Goal: Information Seeking & Learning: Understand process/instructions

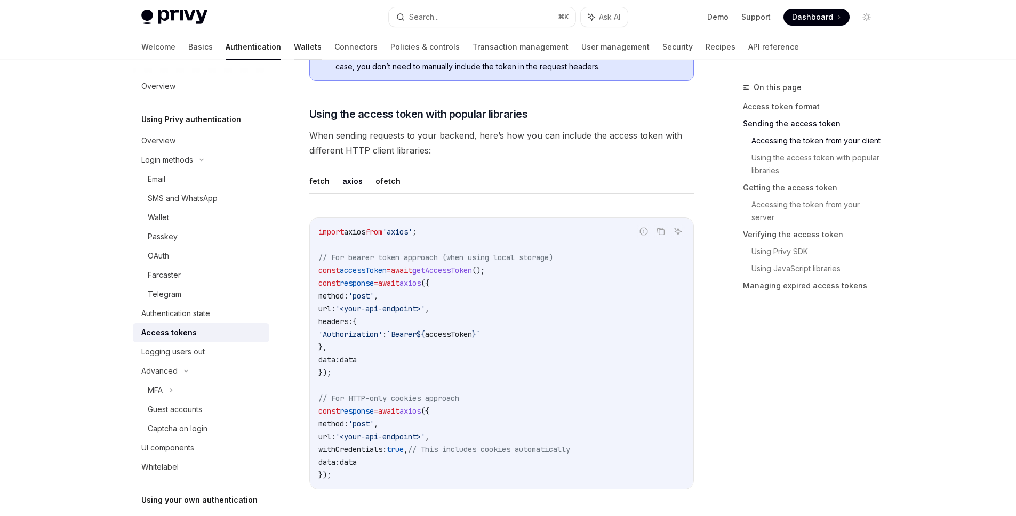
click at [294, 41] on link "Wallets" at bounding box center [308, 47] width 28 height 26
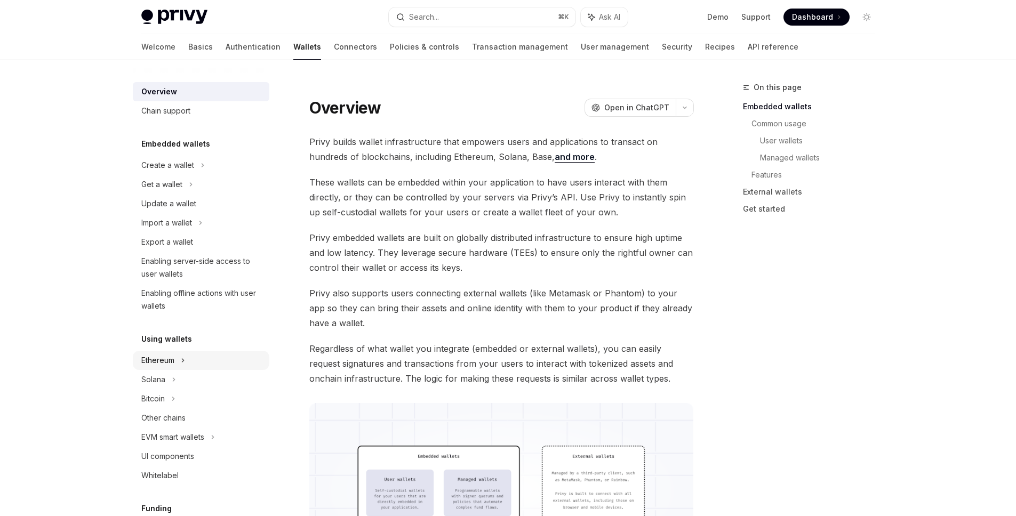
click at [188, 361] on div "Ethereum" at bounding box center [201, 360] width 137 height 19
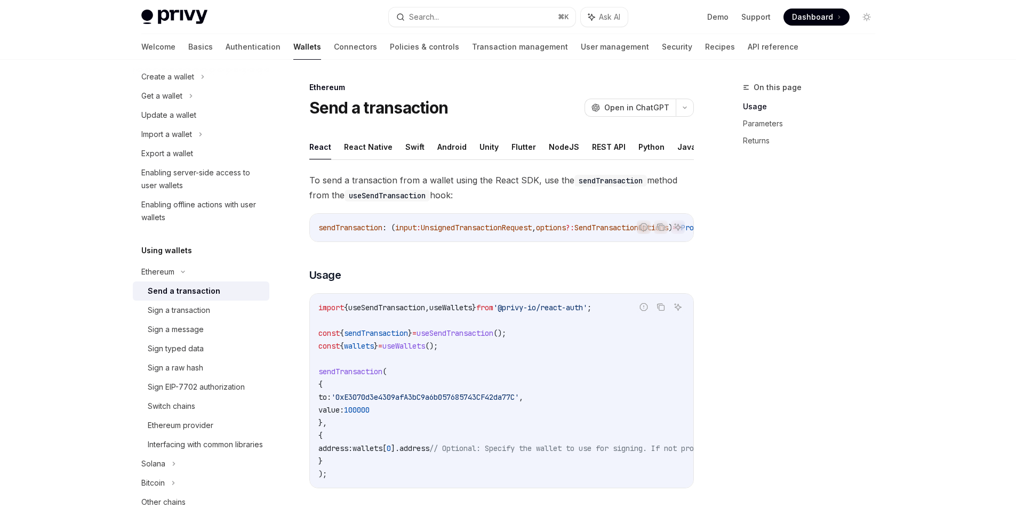
scroll to position [155, 0]
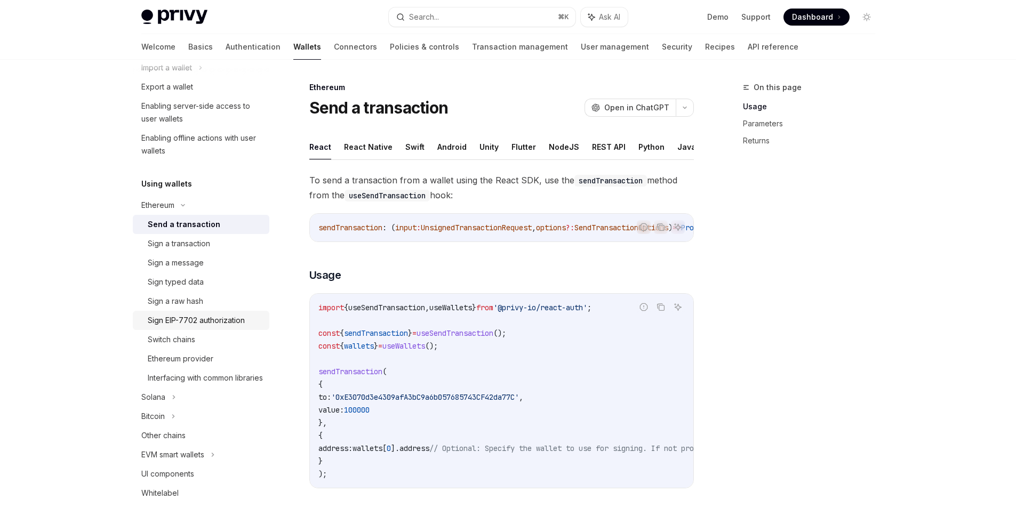
click at [231, 321] on div "Sign EIP-7702 authorization" at bounding box center [196, 320] width 97 height 13
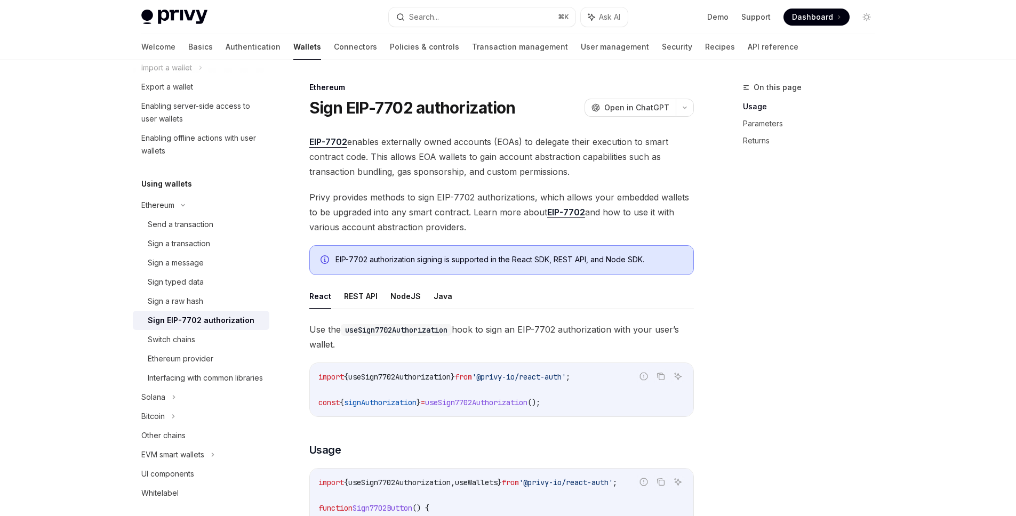
click at [549, 139] on span "EIP-7702 enables externally owned accounts (EOAs) to delegate their execution t…" at bounding box center [501, 156] width 385 height 45
click at [652, 156] on span "EIP-7702 enables externally owned accounts (EOAs) to delegate their execution t…" at bounding box center [501, 156] width 385 height 45
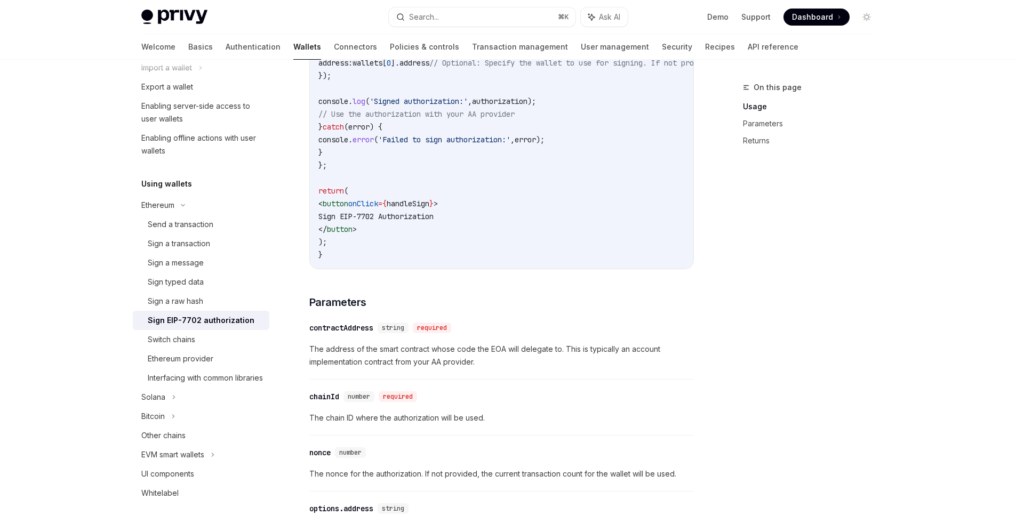
scroll to position [587, 0]
click at [204, 267] on div "Sign a message" at bounding box center [205, 263] width 115 height 13
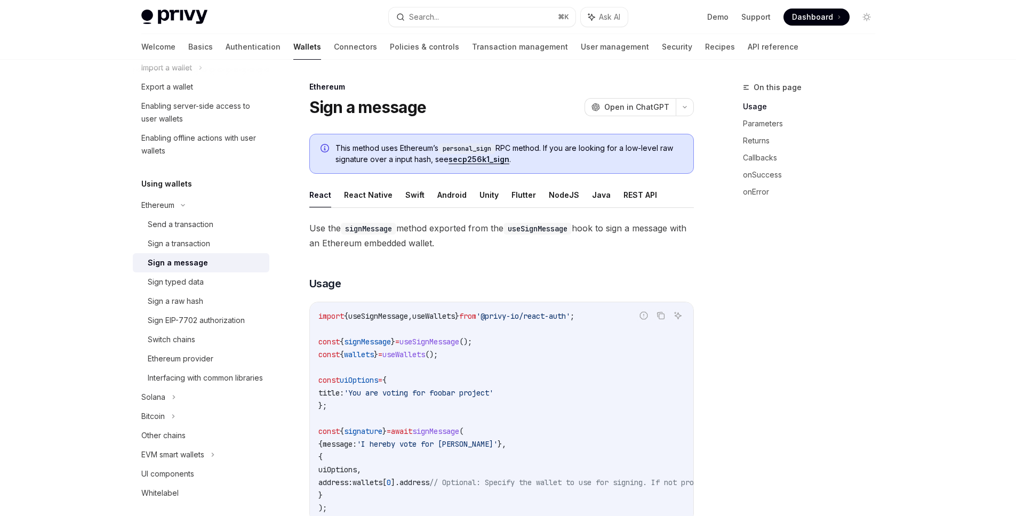
scroll to position [2, 0]
click at [626, 197] on button "REST API" at bounding box center [640, 193] width 34 height 25
type textarea "*"
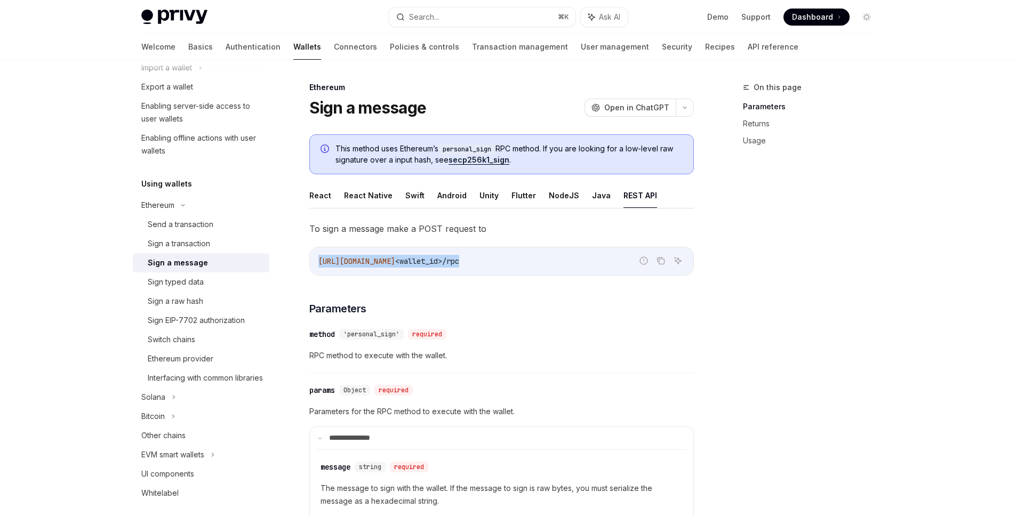
drag, startPoint x: 318, startPoint y: 261, endPoint x: 537, endPoint y: 265, distance: 218.7
click at [537, 265] on code "[URL][DOMAIN_NAME] <wallet_id>/rpc" at bounding box center [501, 261] width 366 height 13
click at [459, 263] on span "<wallet_id>/rpc" at bounding box center [427, 262] width 64 height 10
click at [558, 264] on code "[URL][DOMAIN_NAME] <wallet_id>/rpc" at bounding box center [501, 261] width 366 height 13
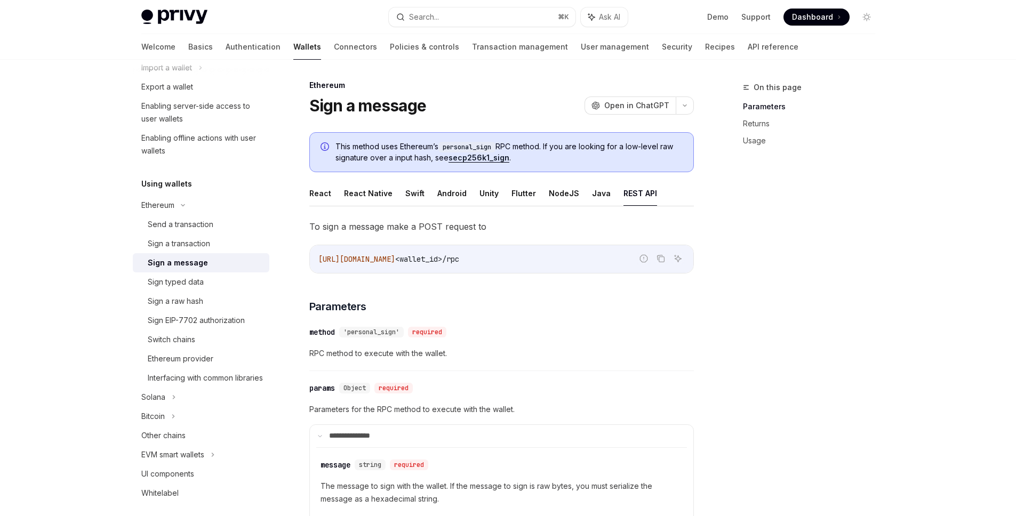
click at [818, 294] on div "On this page Parameters Returns Usage" at bounding box center [803, 298] width 162 height 435
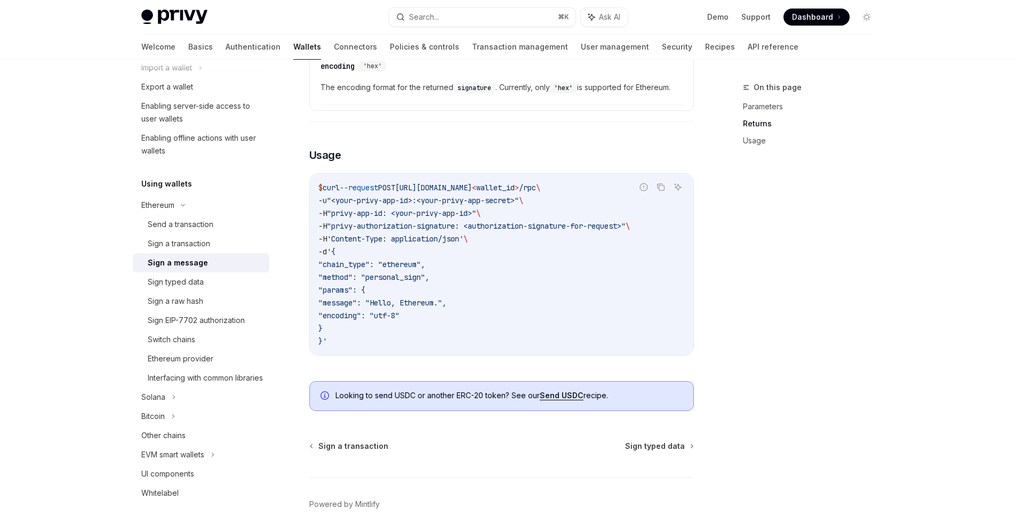
scroll to position [773, 0]
click at [510, 188] on span "wallet_i" at bounding box center [493, 187] width 34 height 10
click at [728, 327] on div "On this page Parameters Returns Usage" at bounding box center [803, 298] width 162 height 435
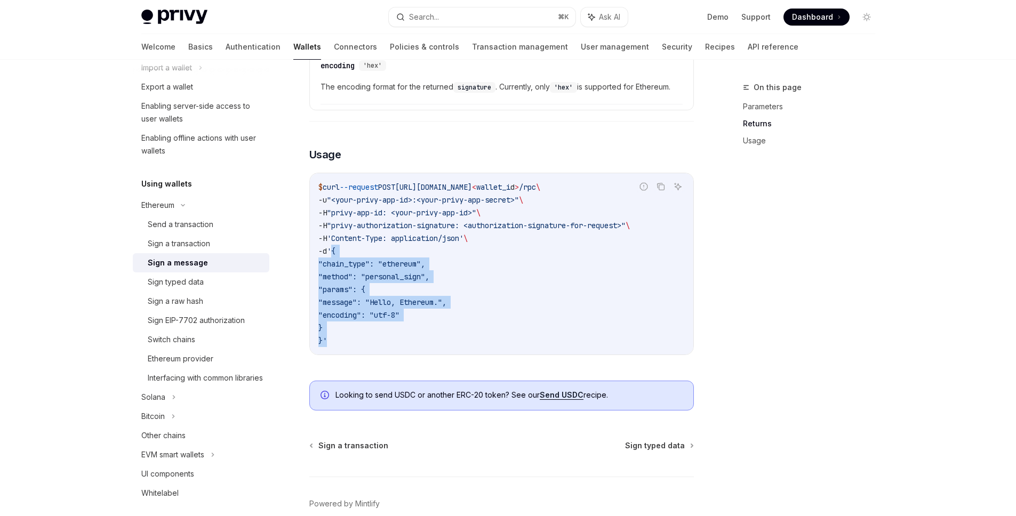
drag, startPoint x: 337, startPoint y: 250, endPoint x: 387, endPoint y: 319, distance: 85.3
click at [332, 335] on code "$ curl --request POST [URL][DOMAIN_NAME] < wallet_i d > /rpc \ -u "<your-privy-…" at bounding box center [501, 264] width 366 height 166
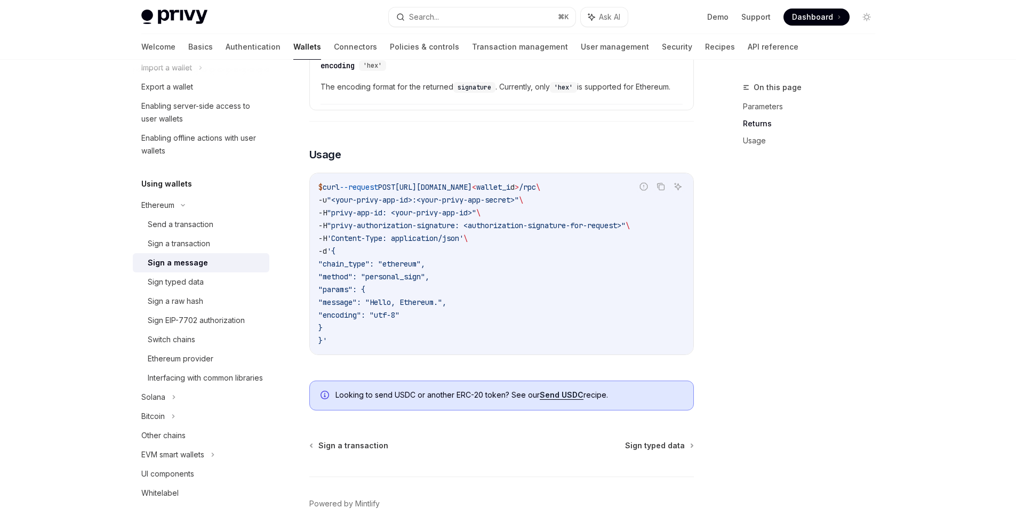
click at [407, 321] on code "$ curl --request POST [URL][DOMAIN_NAME] < wallet_i d > /rpc \ -u "<your-privy-…" at bounding box center [501, 264] width 366 height 166
click at [570, 327] on code "$ curl --request POST [URL][DOMAIN_NAME] < wallet_i d > /rpc \ -u "<your-privy-…" at bounding box center [501, 264] width 366 height 166
click at [521, 256] on code "$ curl --request POST [URL][DOMAIN_NAME] < wallet_i d > /rpc \ -u "<your-privy-…" at bounding box center [501, 264] width 366 height 166
drag, startPoint x: 480, startPoint y: 227, endPoint x: 640, endPoint y: 224, distance: 160.0
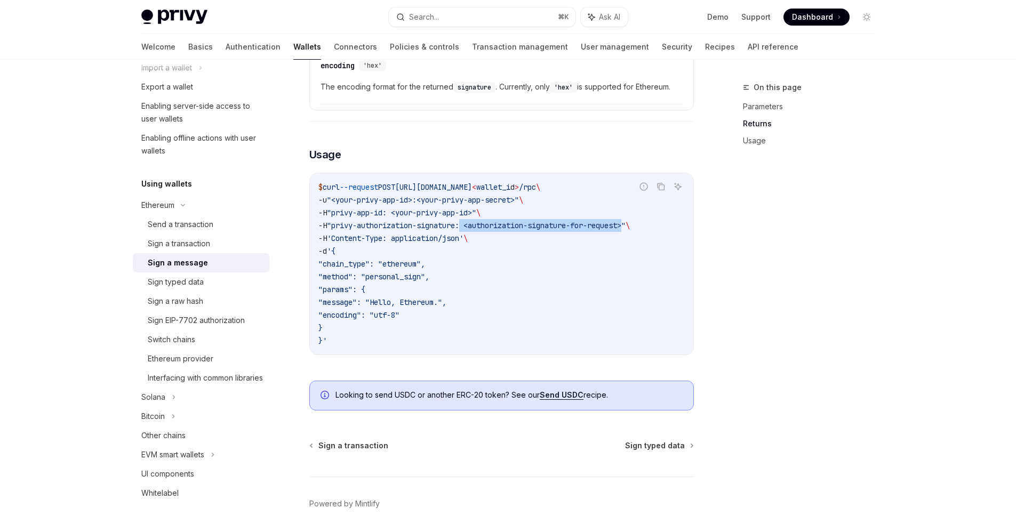
click at [626, 224] on span ""privy-authorization-signature: <authorization-signature-for-request>"" at bounding box center [476, 226] width 299 height 10
click at [637, 232] on code "$ curl --request POST [URL][DOMAIN_NAME] < wallet_i d > /rpc \ -u "<your-privy-…" at bounding box center [501, 264] width 366 height 166
click at [640, 231] on code "$ curl --request POST [URL][DOMAIN_NAME] < wallet_i d > /rpc \ -u "<your-privy-…" at bounding box center [501, 264] width 366 height 166
click at [626, 228] on span ""privy-authorization-signature: <authorization-signature-for-request>"" at bounding box center [476, 226] width 299 height 10
drag, startPoint x: 641, startPoint y: 226, endPoint x: 476, endPoint y: 228, distance: 164.3
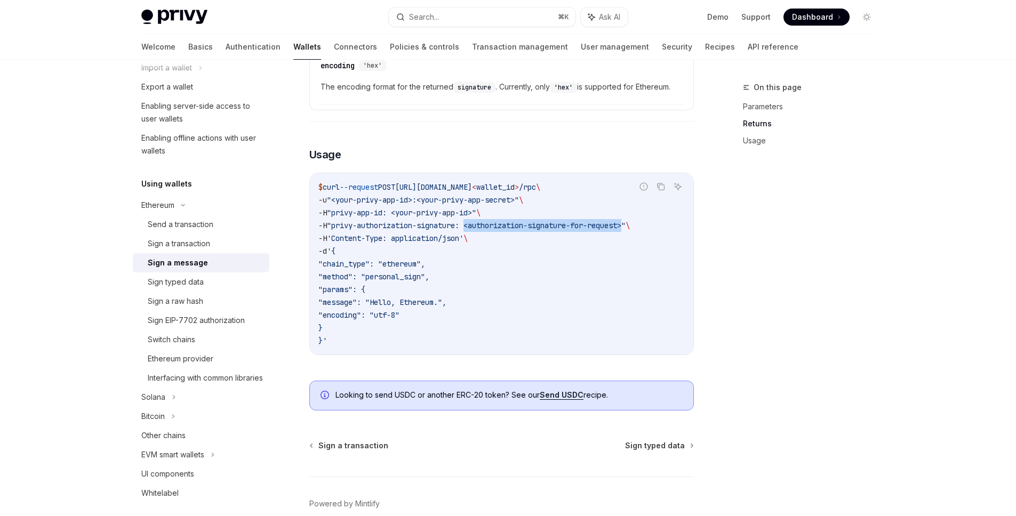
click at [476, 228] on span ""privy-authorization-signature: <authorization-signature-for-request>"" at bounding box center [476, 226] width 299 height 10
click at [548, 239] on code "$ curl --request POST [URL][DOMAIN_NAME] < wallet_i d > /rpc \ -u "<your-privy-…" at bounding box center [501, 264] width 366 height 166
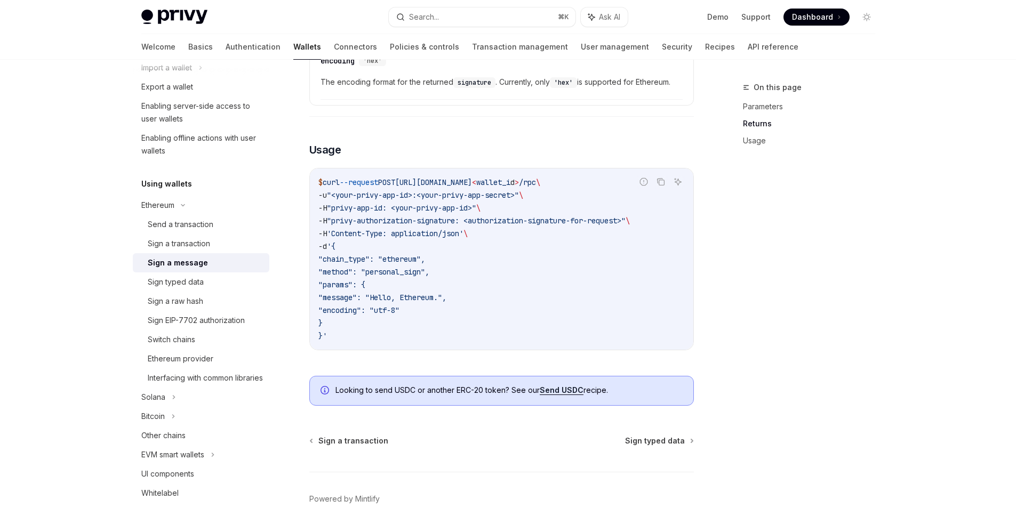
scroll to position [778, 0]
drag, startPoint x: 771, startPoint y: 291, endPoint x: 780, endPoint y: 289, distance: 8.8
click at [772, 291] on div "On this page Parameters Returns Usage" at bounding box center [803, 298] width 162 height 435
click at [781, 287] on div "On this page Parameters Returns Usage" at bounding box center [803, 298] width 162 height 435
click at [662, 183] on icon "Copy the contents from the code block" at bounding box center [661, 182] width 9 height 9
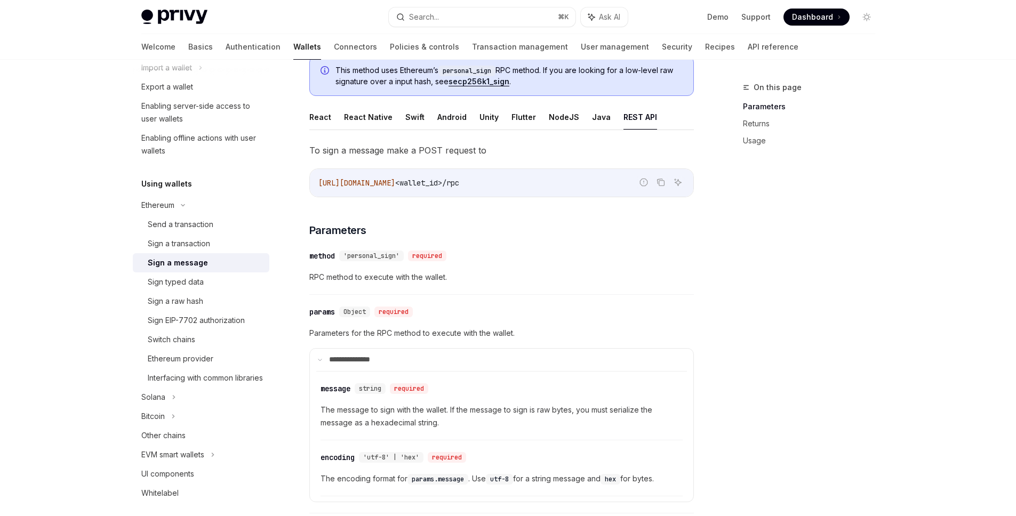
scroll to position [83, 0]
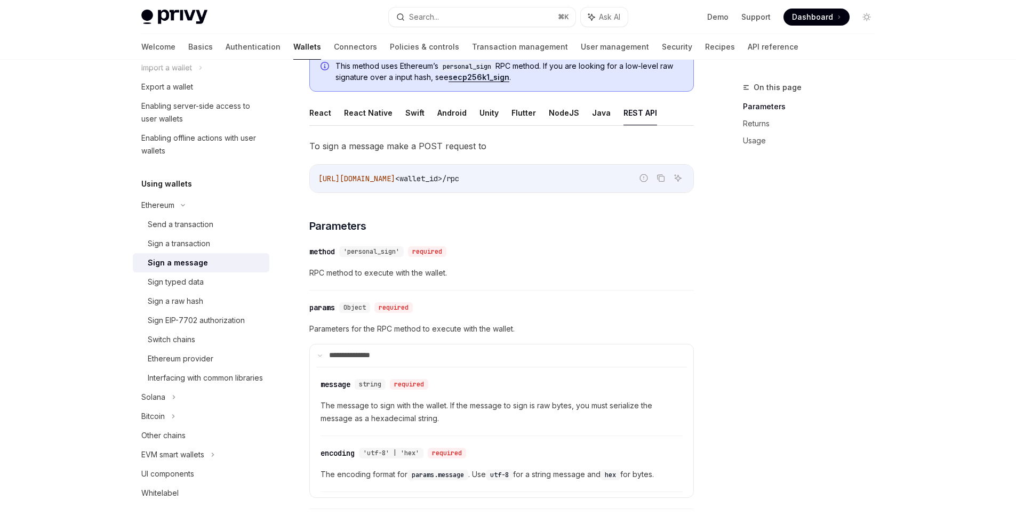
click at [802, 273] on div "On this page Parameters Returns Usage" at bounding box center [803, 298] width 162 height 435
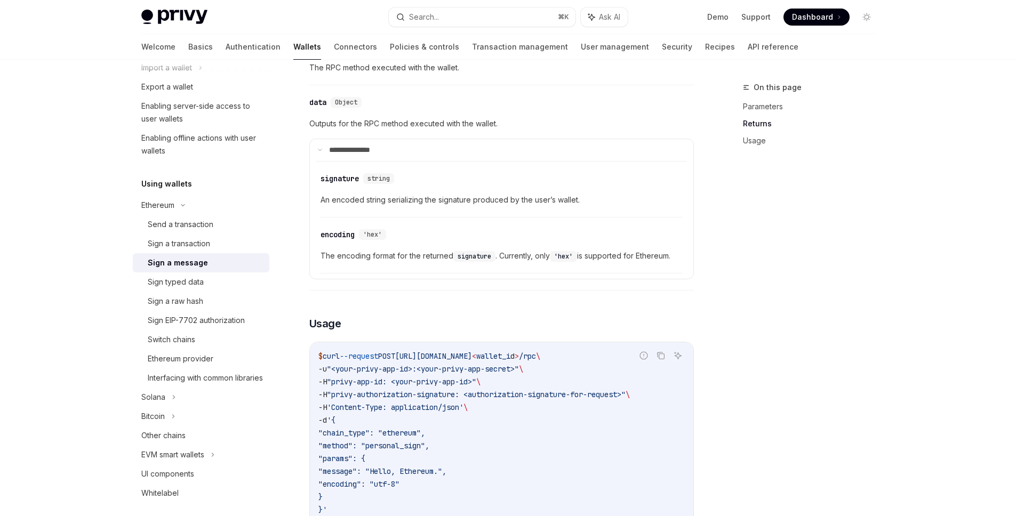
scroll to position [605, 0]
drag, startPoint x: 479, startPoint y: 394, endPoint x: 637, endPoint y: 392, distance: 157.9
click at [626, 392] on span ""privy-authorization-signature: <authorization-signature-for-request>"" at bounding box center [476, 394] width 299 height 10
copy span "authorization-signature-for-request"
click at [765, 391] on div "On this page Parameters Returns Usage" at bounding box center [803, 298] width 162 height 435
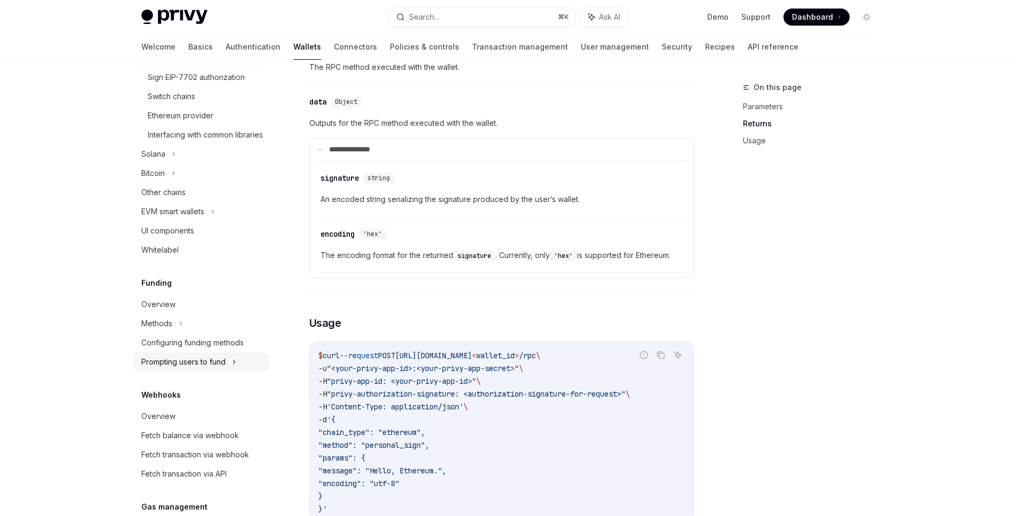
scroll to position [402, 0]
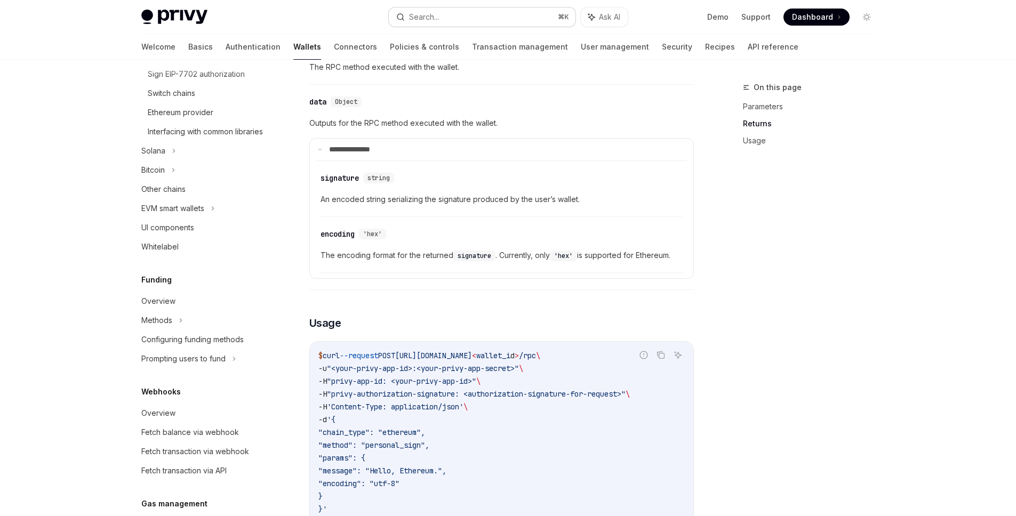
click at [441, 20] on button "Search... ⌘ K" at bounding box center [482, 16] width 187 height 19
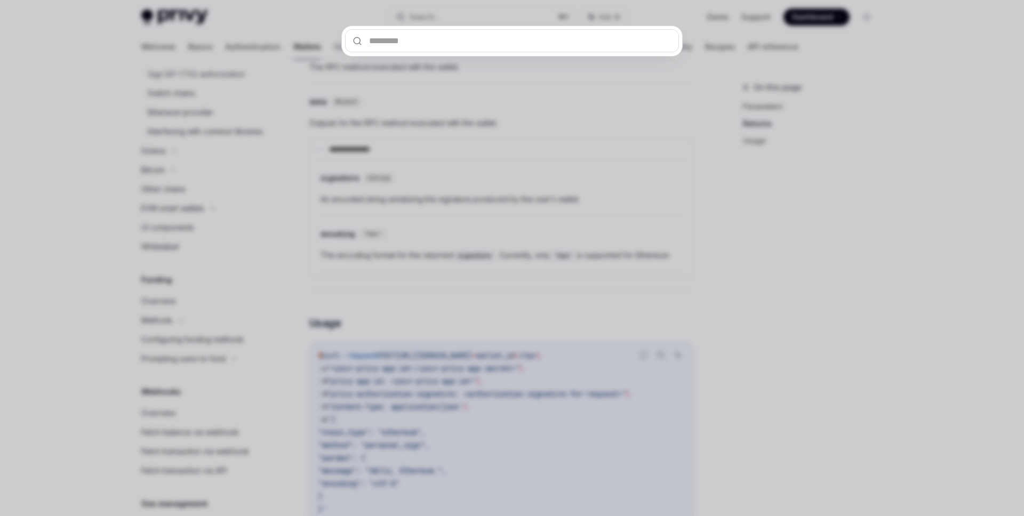
type input "**********"
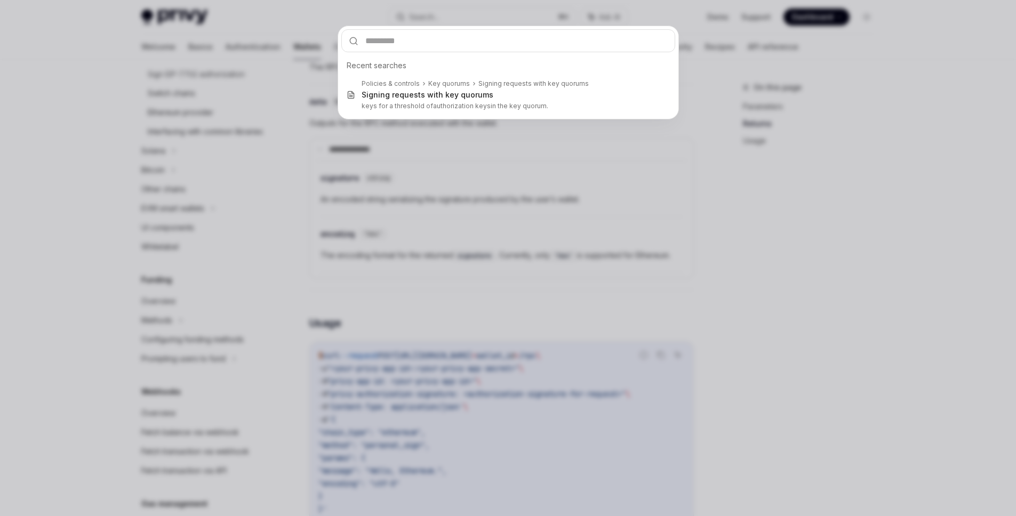
type textarea "*"
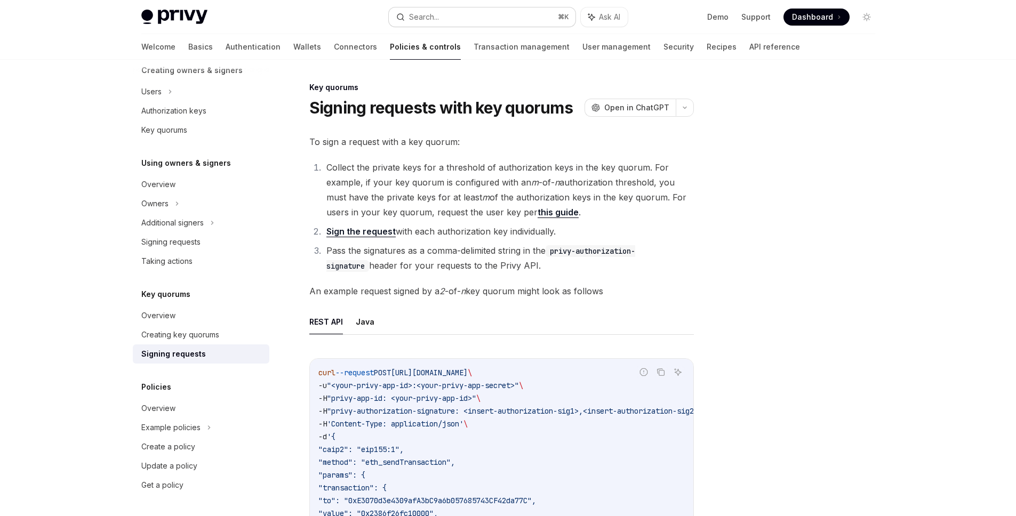
click at [446, 13] on button "Search... ⌘ K" at bounding box center [482, 16] width 187 height 19
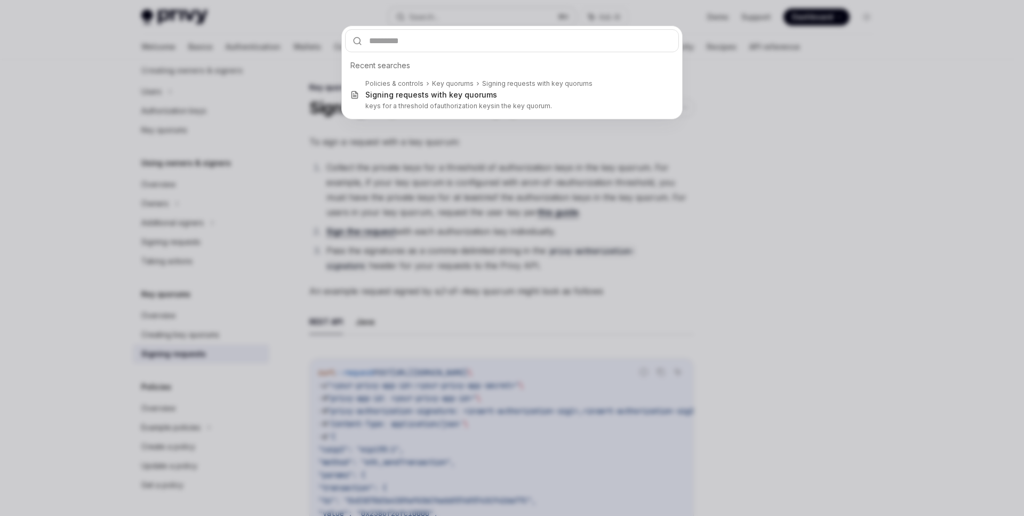
type input "**********"
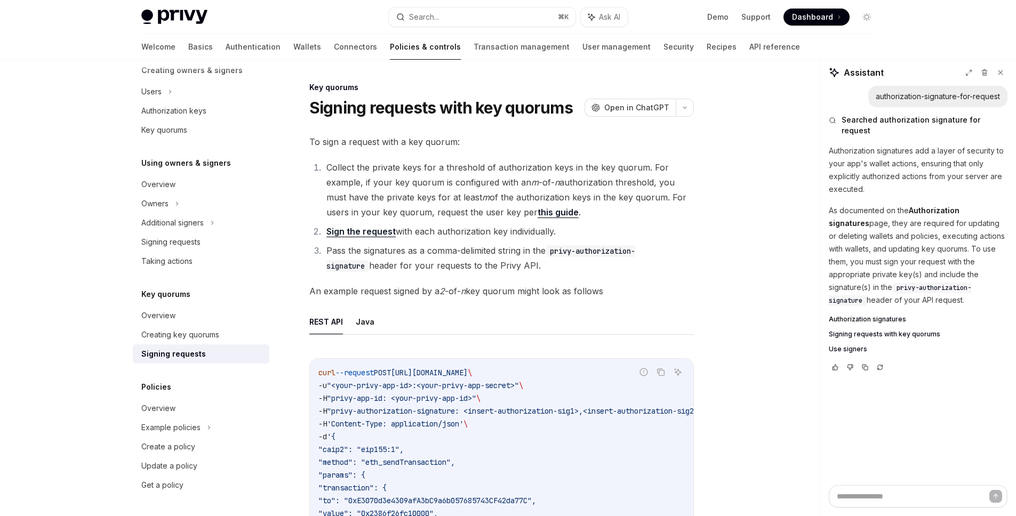
click at [887, 315] on span "Authorization signatures" at bounding box center [867, 319] width 77 height 9
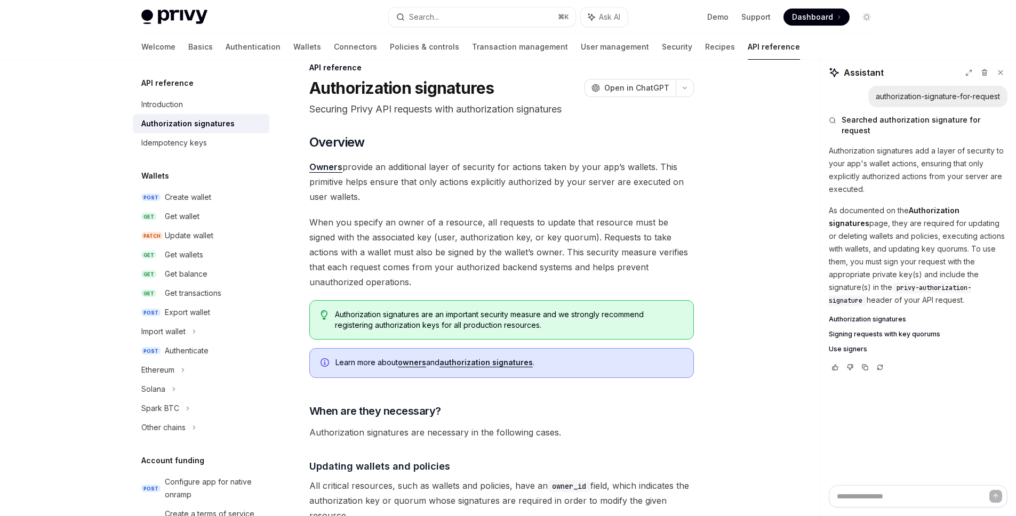
scroll to position [20, 0]
click at [858, 330] on span "Signing requests with key quorums" at bounding box center [884, 334] width 111 height 9
type textarea "*"
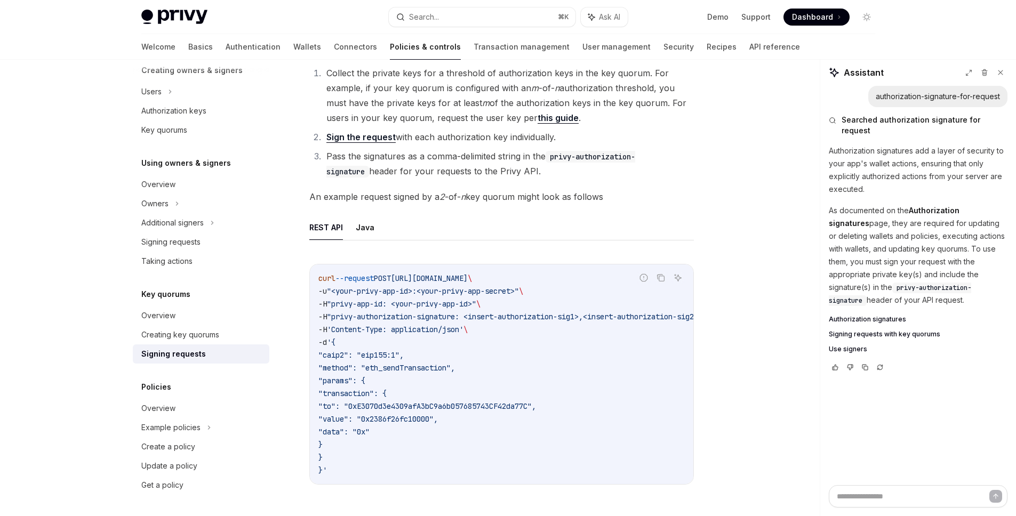
scroll to position [96, 0]
click at [723, 302] on div "Key quorums Signing requests with key quorums OpenAI Open in ChatGPT OpenAI Ope…" at bounding box center [508, 369] width 751 height 810
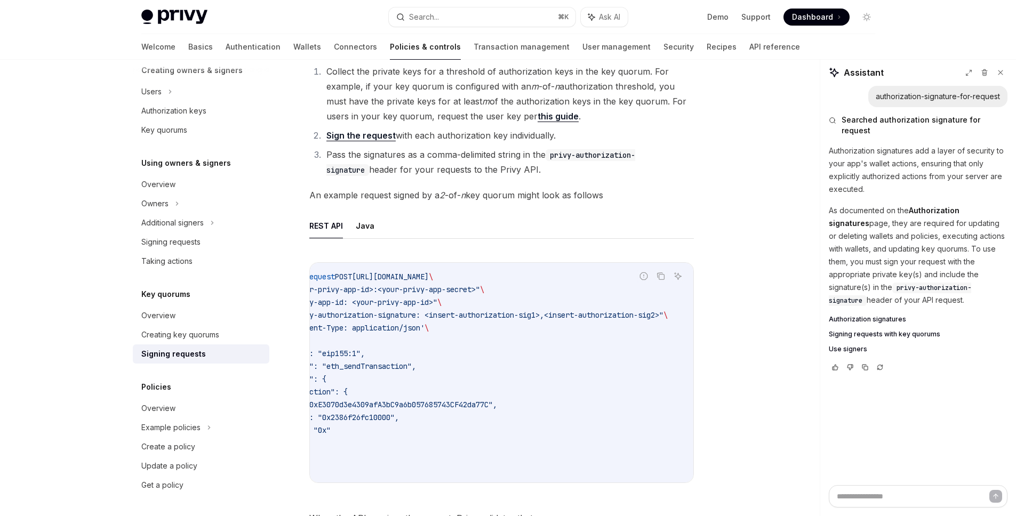
scroll to position [0, 64]
drag, startPoint x: 496, startPoint y: 329, endPoint x: 446, endPoint y: 316, distance: 51.2
click at [496, 329] on code "curl --request POST [URL][DOMAIN_NAME] \ -u "<your-privy-app-id>:<your-privy-ap…" at bounding box center [486, 372] width 414 height 205
drag, startPoint x: 422, startPoint y: 314, endPoint x: 530, endPoint y: 312, distance: 107.2
click at [530, 312] on span ""privy-authorization-signature: <insert-authorization-sig1>,<insert-authorizati…" at bounding box center [475, 315] width 375 height 10
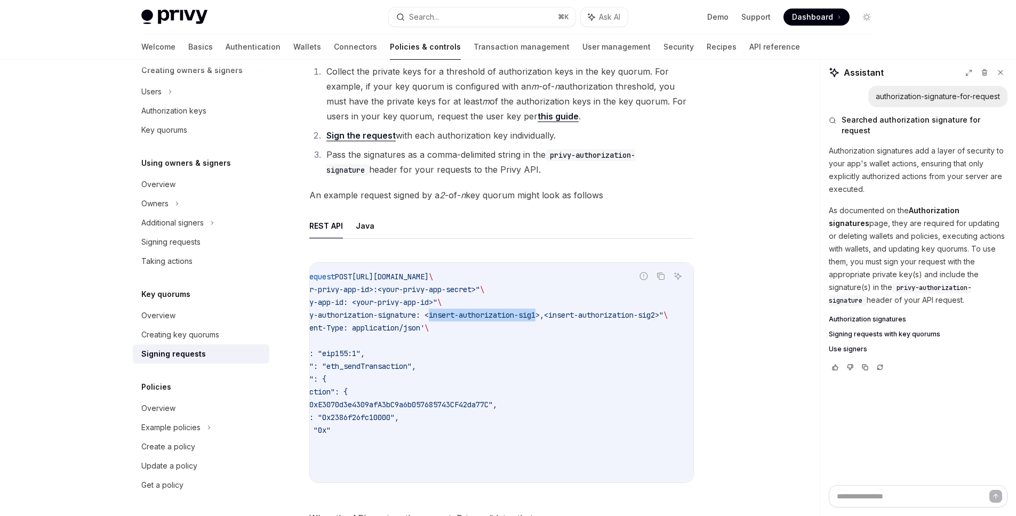
copy span "insert-authorization-sig1"
click at [418, 20] on div "Search..." at bounding box center [424, 17] width 30 height 13
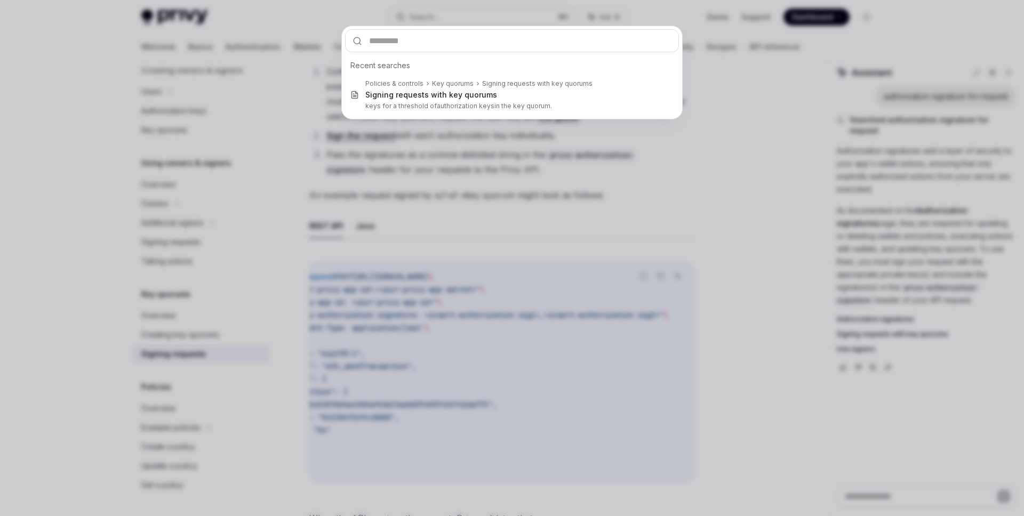
type input "**********"
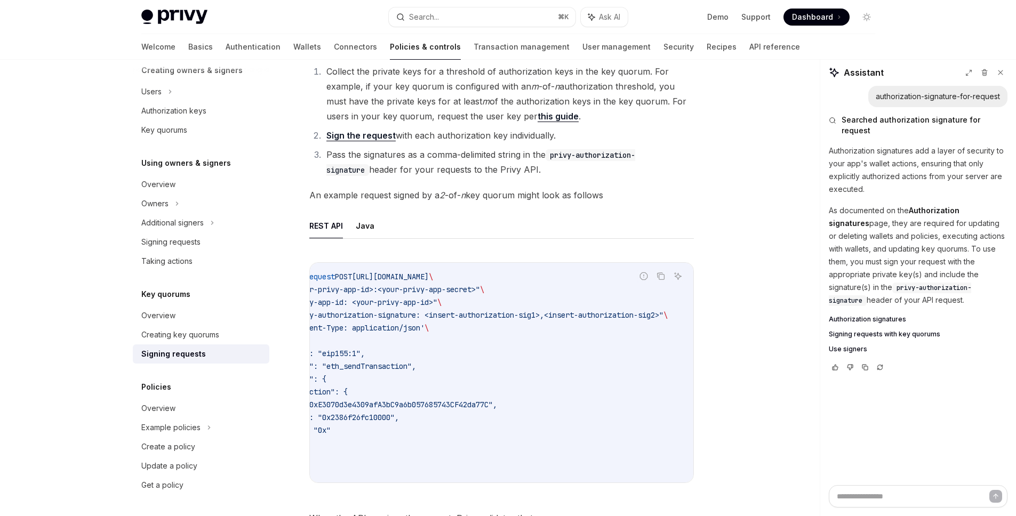
type textarea "*"
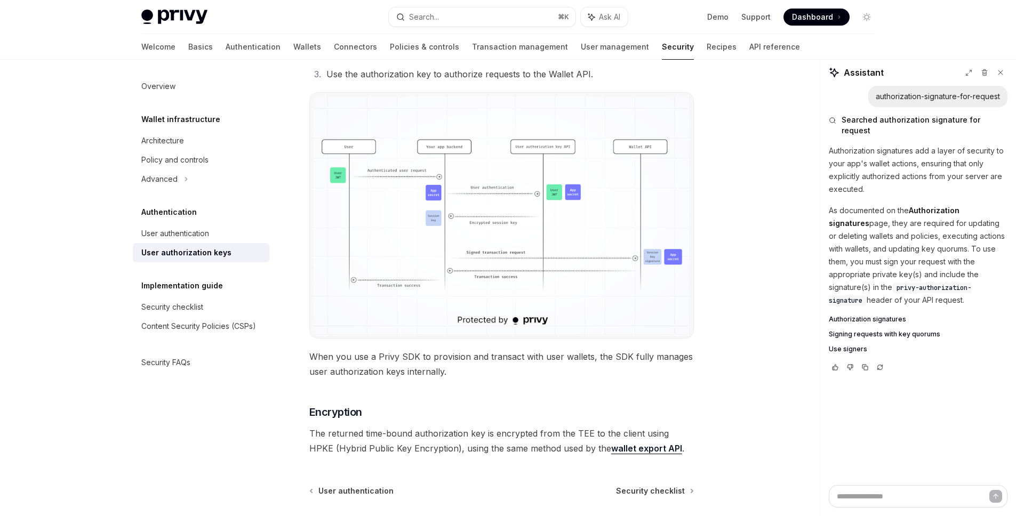
scroll to position [777, 0]
